Goal: Transaction & Acquisition: Purchase product/service

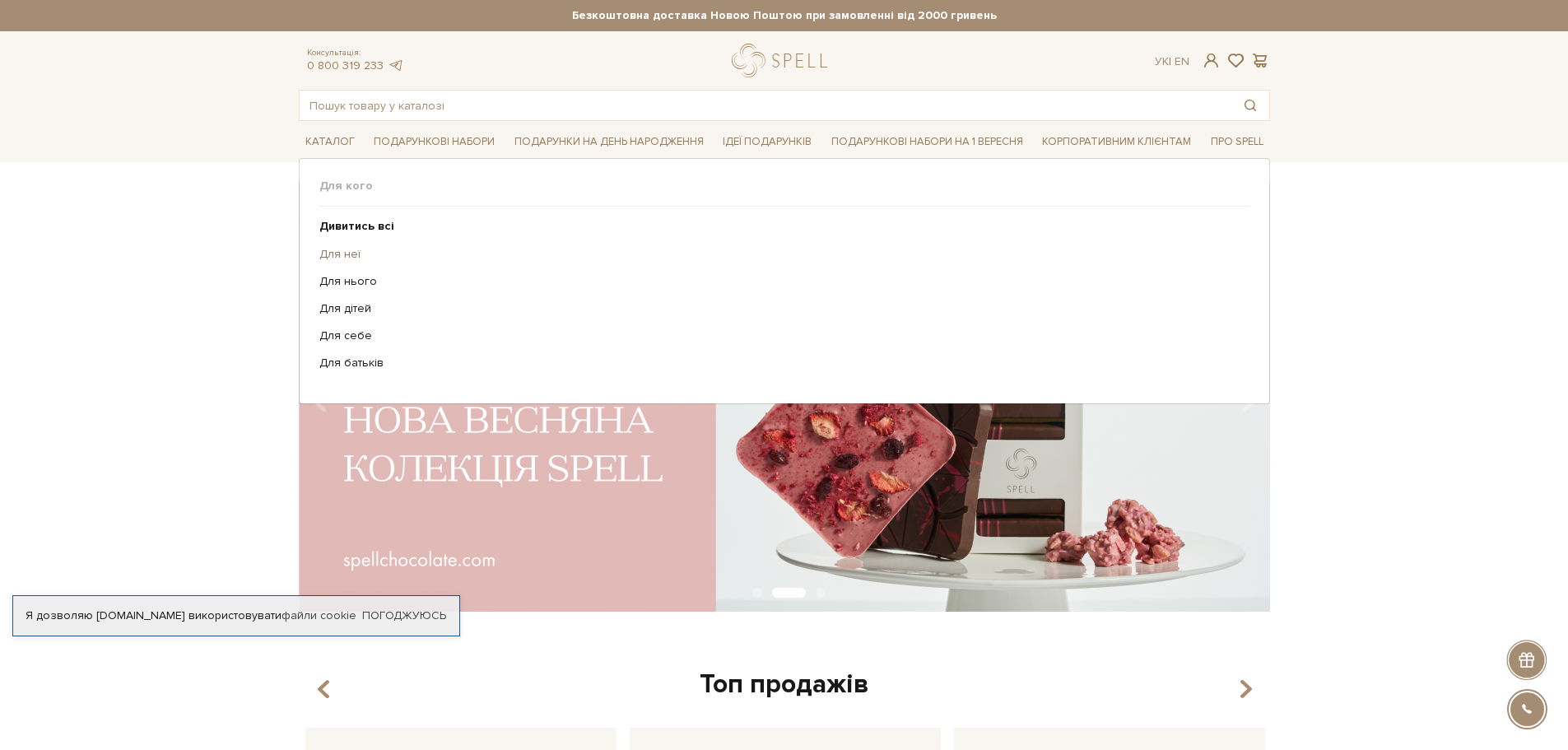
click at [349, 252] on link "Для неї" at bounding box center [778, 254] width 918 height 15
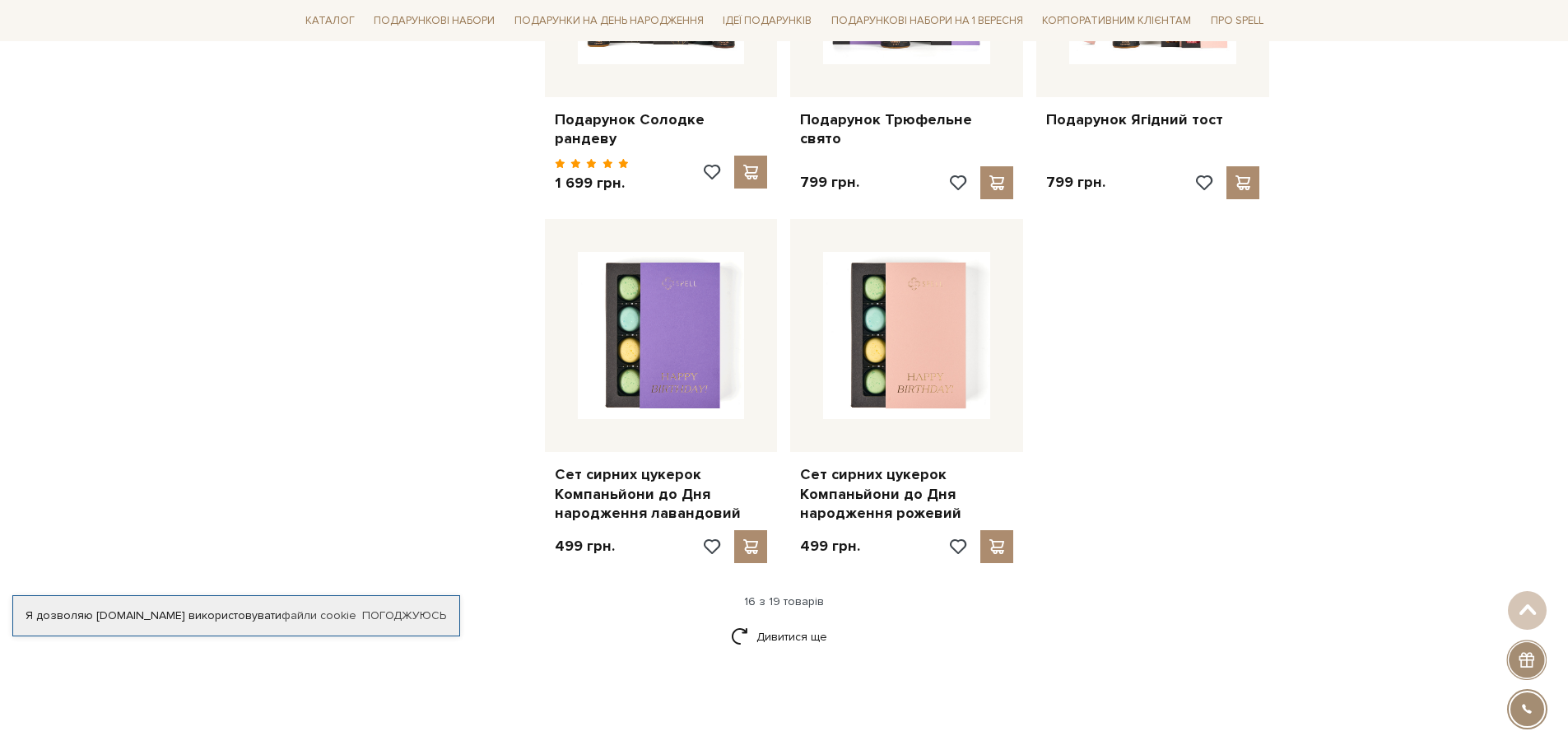
scroll to position [2139, 0]
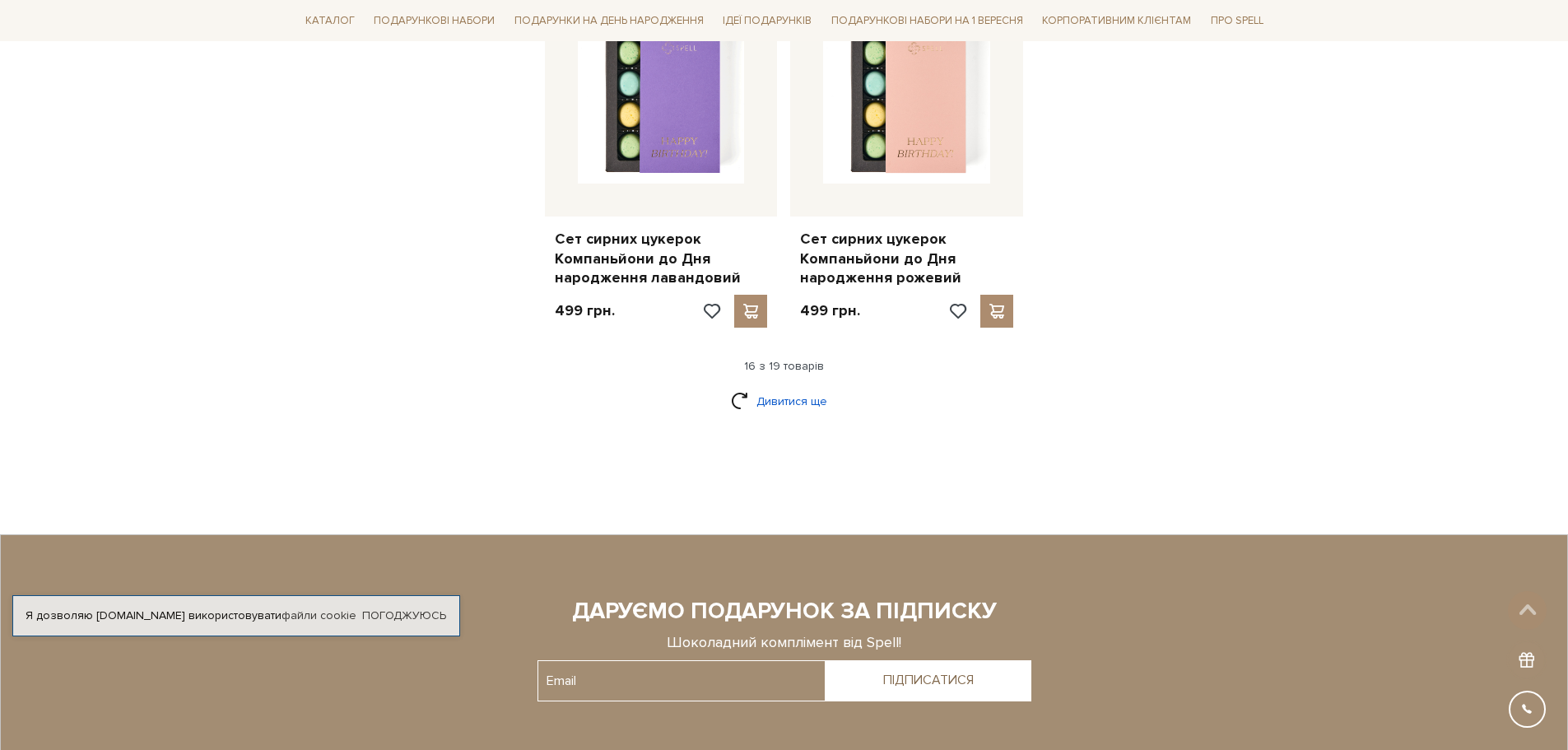
click at [771, 387] on link "Дивитися ще" at bounding box center [784, 401] width 107 height 29
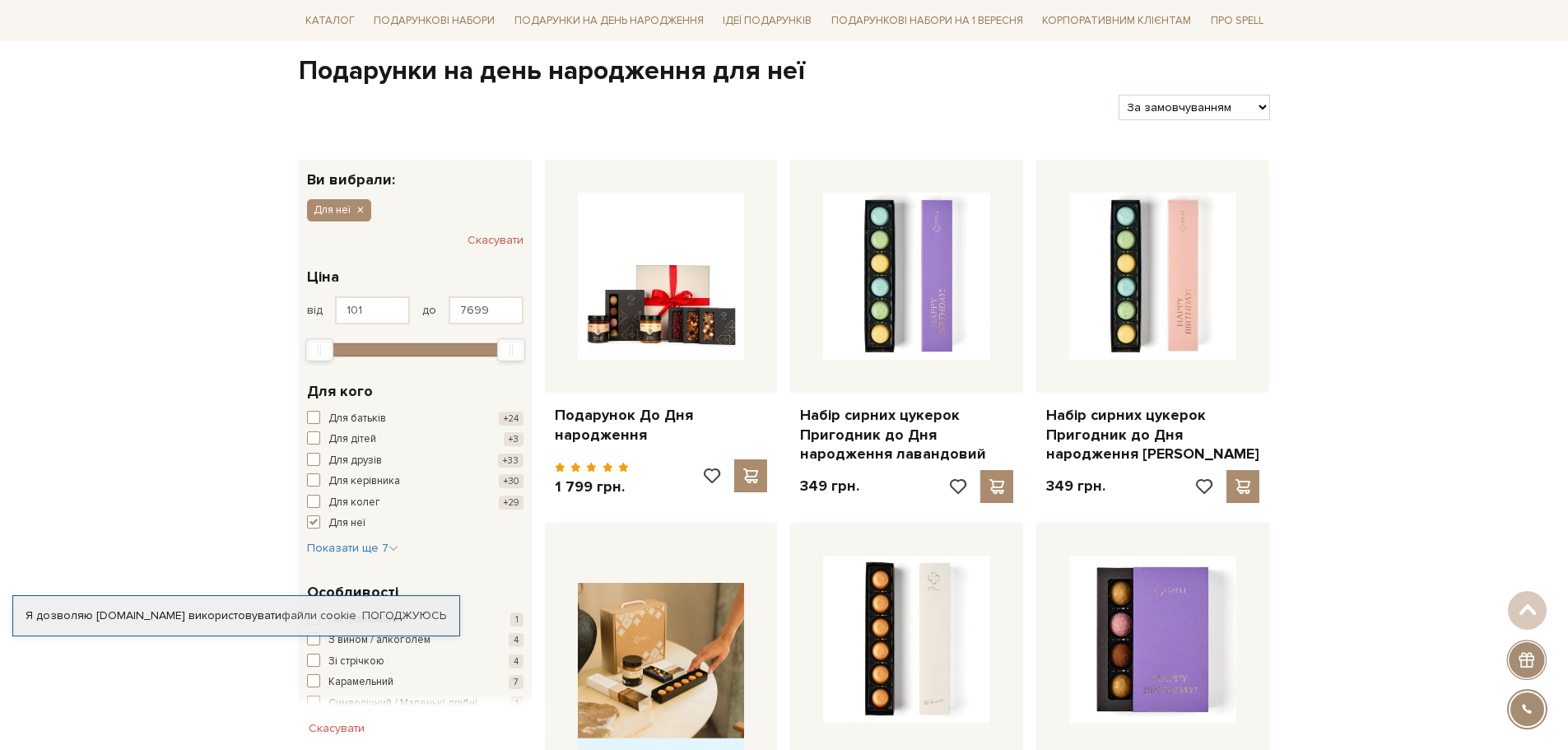
scroll to position [0, 0]
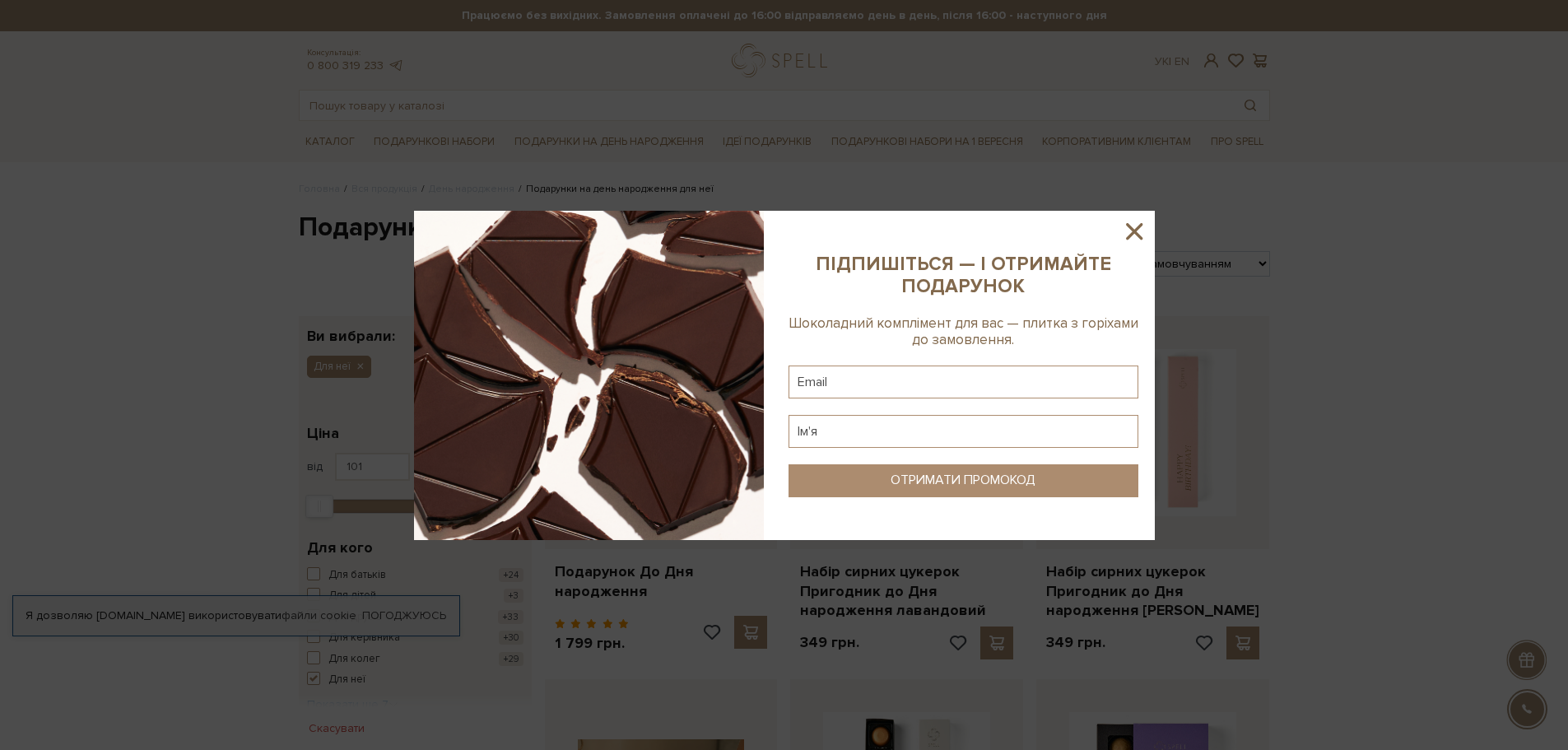
click at [1136, 225] on icon at bounding box center [1134, 231] width 28 height 28
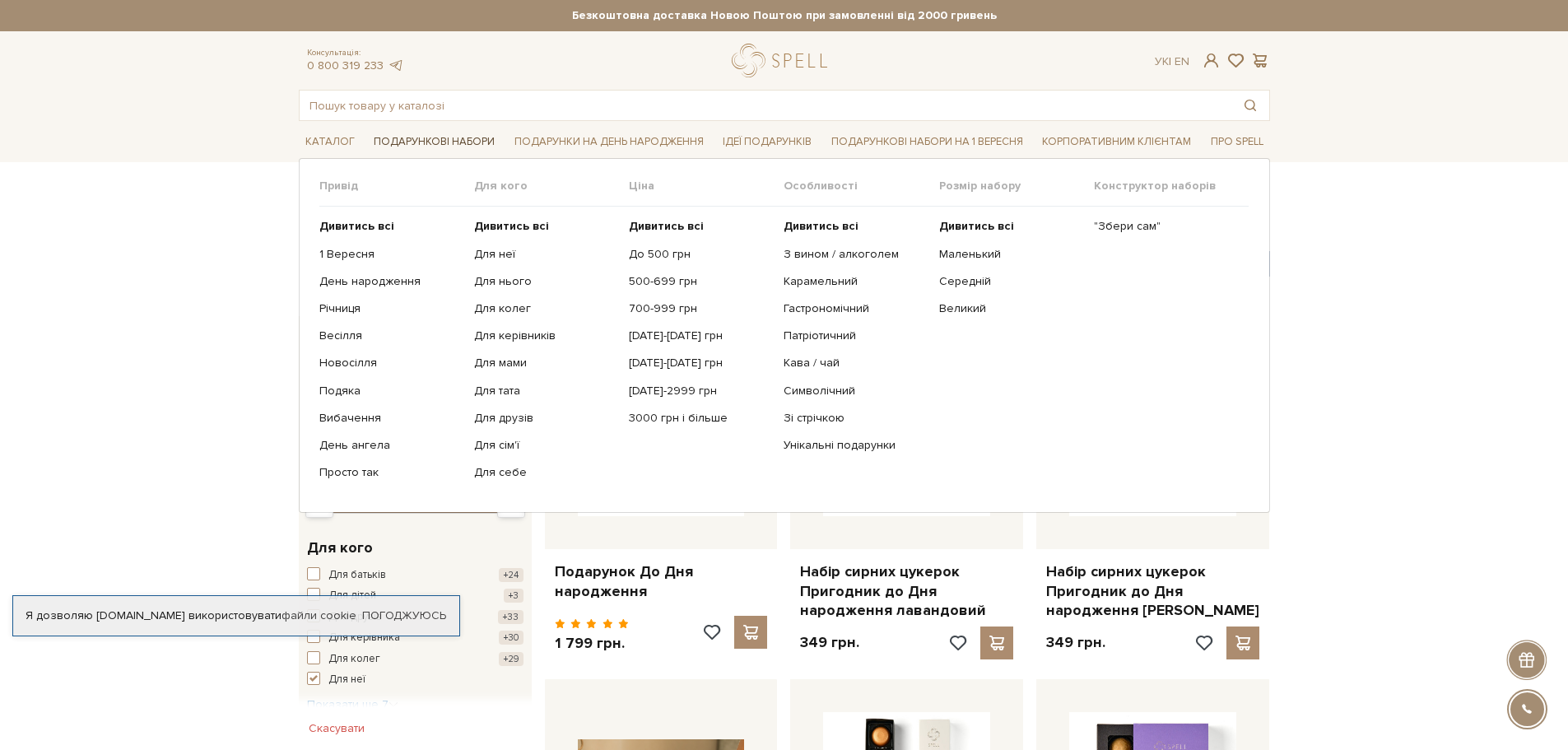
click at [402, 147] on link "Подарункові набори" at bounding box center [433, 142] width 134 height 26
